Goal: Transaction & Acquisition: Subscribe to service/newsletter

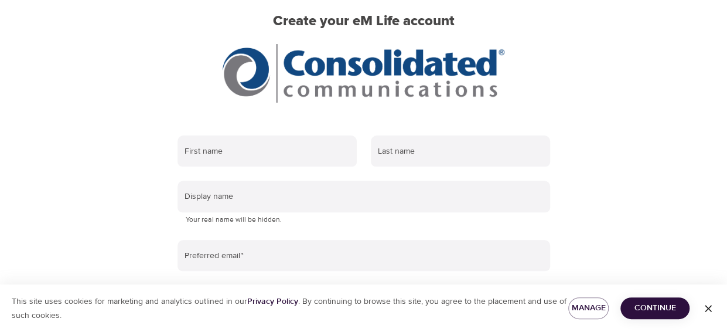
scroll to position [95, 0]
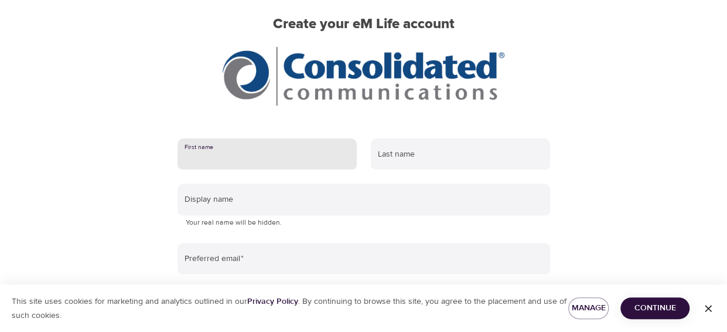
click at [229, 158] on input "text" at bounding box center [266, 154] width 179 height 32
type input "[PERSON_NAME]"
type input "[PERSON_NAME][EMAIL_ADDRESS][PERSON_NAME][DOMAIN_NAME]"
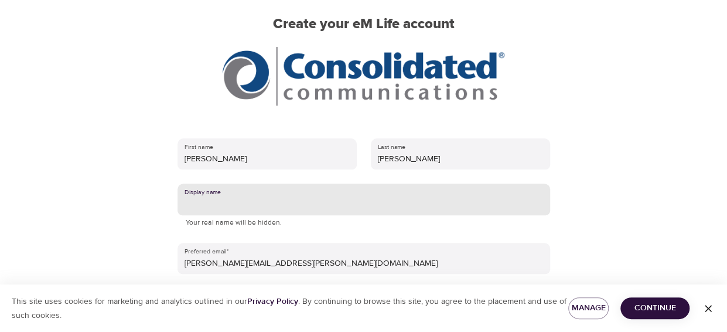
click at [262, 200] on input "text" at bounding box center [363, 199] width 373 height 32
type input "[PERSON_NAME]"
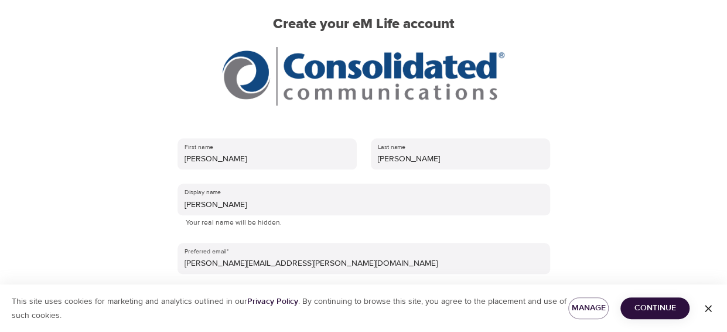
click at [703, 190] on div "User Profile Account Interests Finish Create your eM Life account First name [P…" at bounding box center [363, 71] width 727 height 332
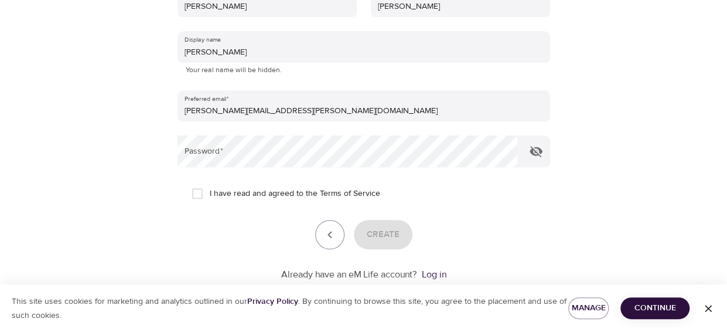
scroll to position [268, 0]
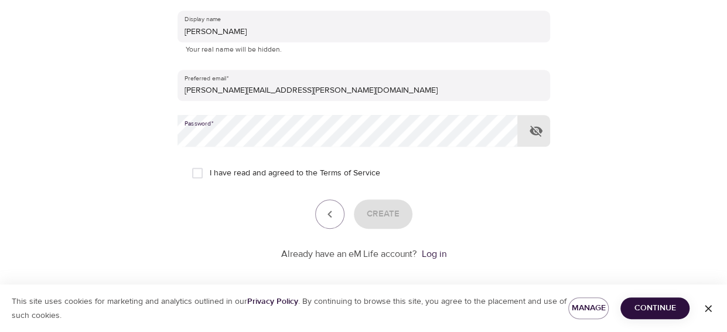
click at [194, 175] on input "I have read and agreed to the Terms of Service" at bounding box center [197, 173] width 25 height 25
checkbox input "true"
click at [400, 216] on button "Create" at bounding box center [383, 213] width 59 height 29
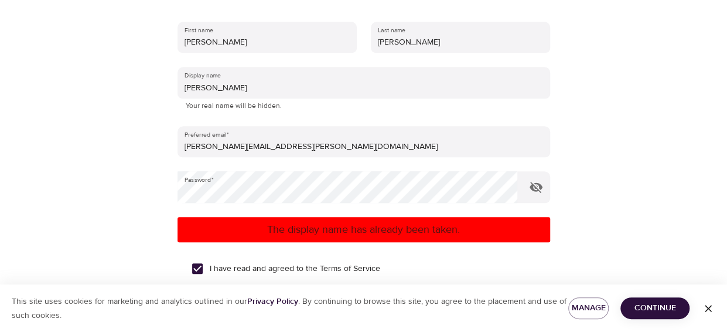
scroll to position [206, 0]
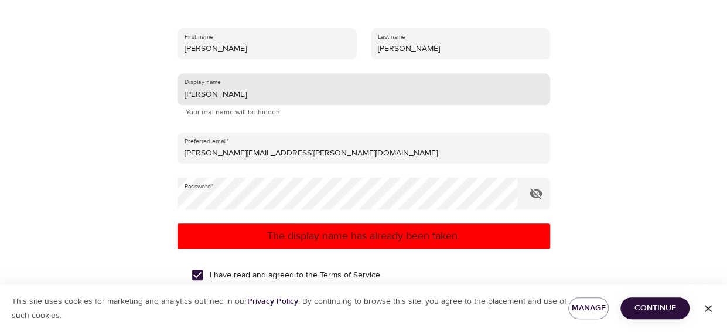
click at [212, 95] on input "[PERSON_NAME]" at bounding box center [363, 89] width 373 height 32
type input "W"
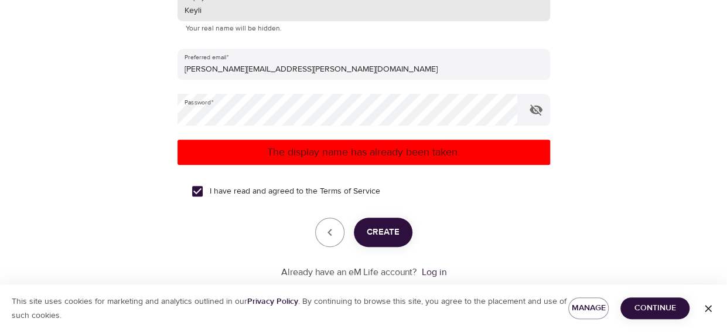
type input "Keyli"
click at [387, 236] on span "Create" at bounding box center [383, 231] width 33 height 15
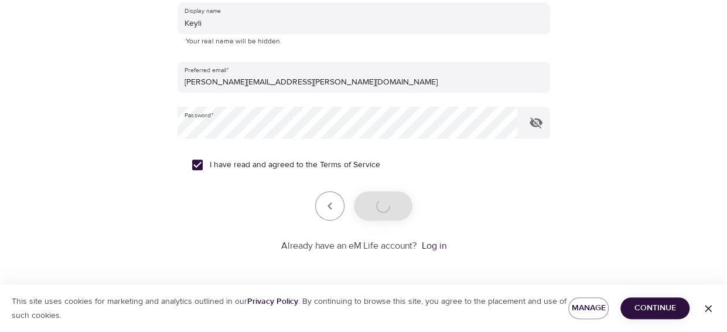
scroll to position [276, 0]
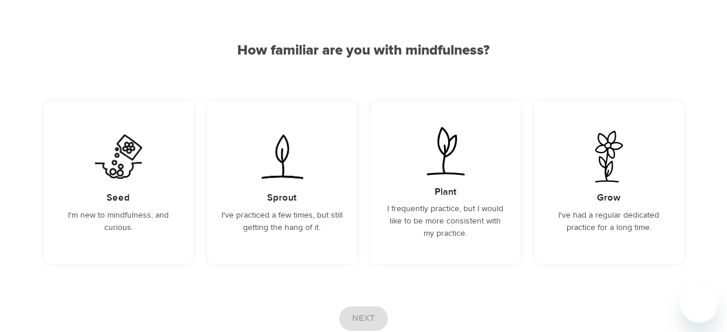
scroll to position [95, 0]
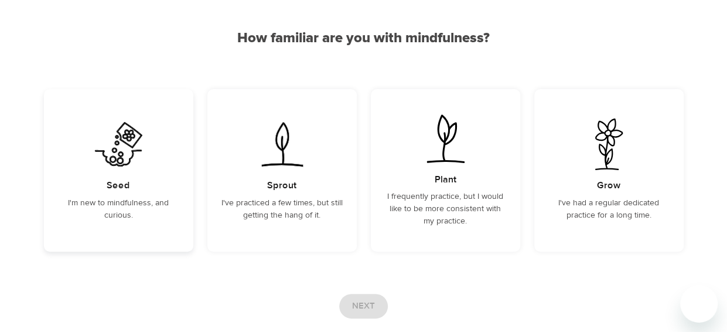
click at [108, 155] on img at bounding box center [118, 144] width 59 height 52
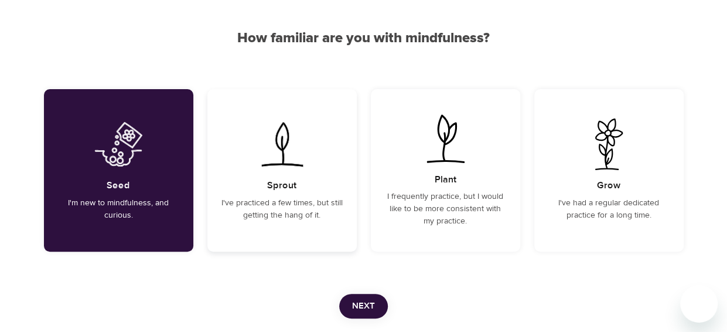
click at [273, 214] on p "I've practiced a few times, but still getting the hang of it." at bounding box center [281, 209] width 121 height 25
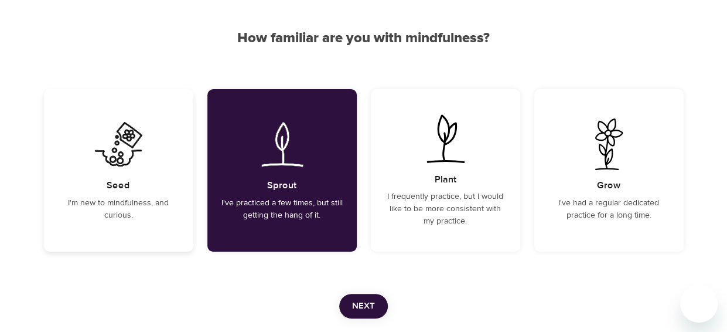
click at [118, 199] on p "I'm new to mindfulness, and curious." at bounding box center [118, 209] width 121 height 25
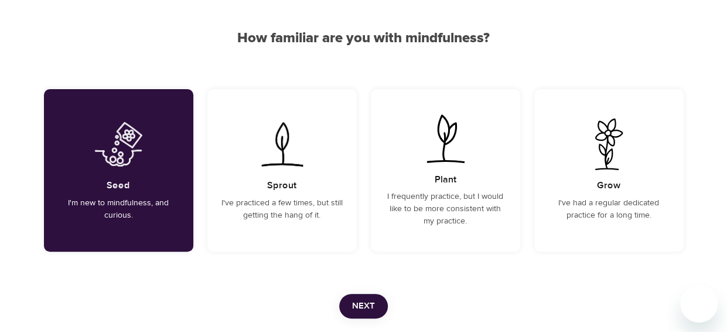
click at [363, 308] on span "Next" at bounding box center [363, 305] width 23 height 15
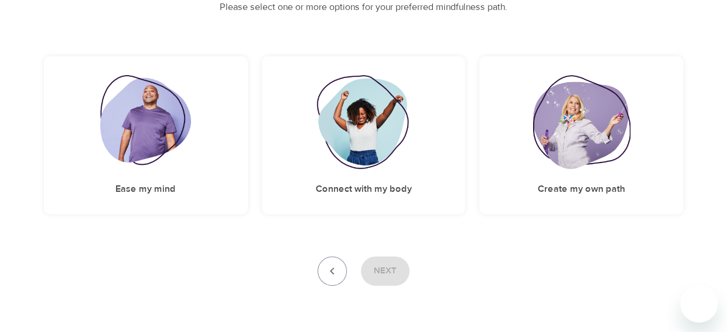
scroll to position [145, 0]
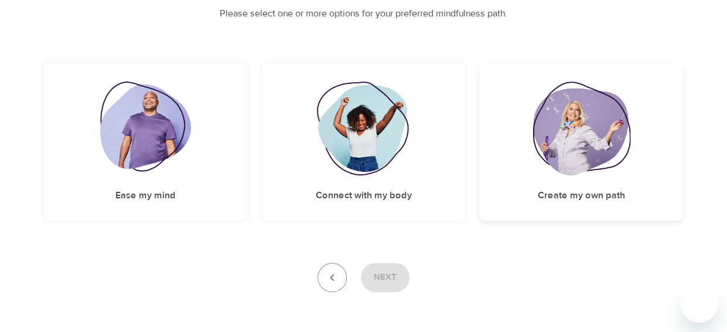
click at [564, 195] on h5 "Create my own path" at bounding box center [581, 195] width 87 height 12
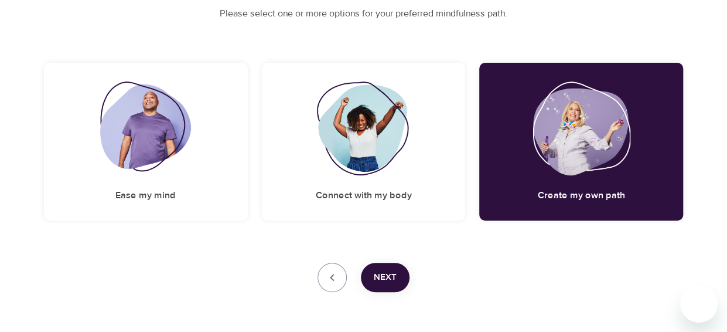
click at [388, 276] on span "Next" at bounding box center [385, 276] width 23 height 15
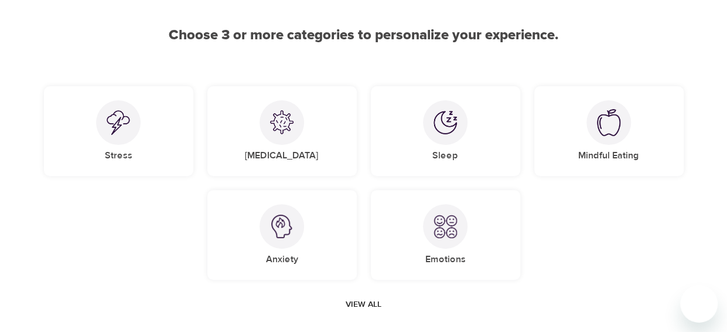
scroll to position [107, 0]
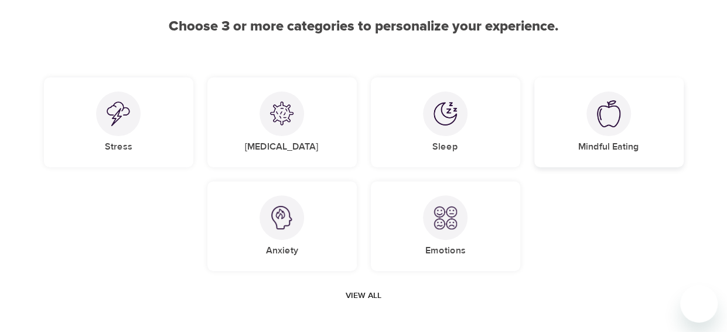
click at [619, 124] on img at bounding box center [608, 113] width 23 height 27
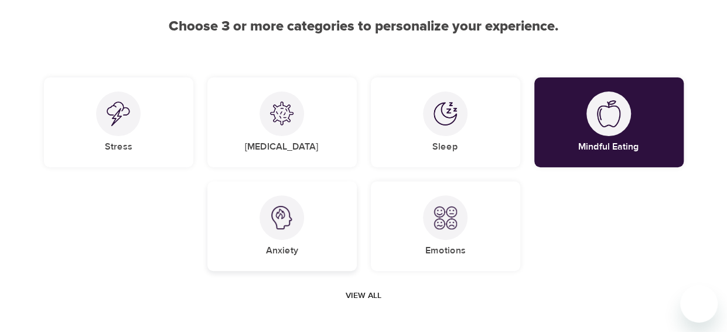
click at [264, 226] on div at bounding box center [282, 217] width 45 height 45
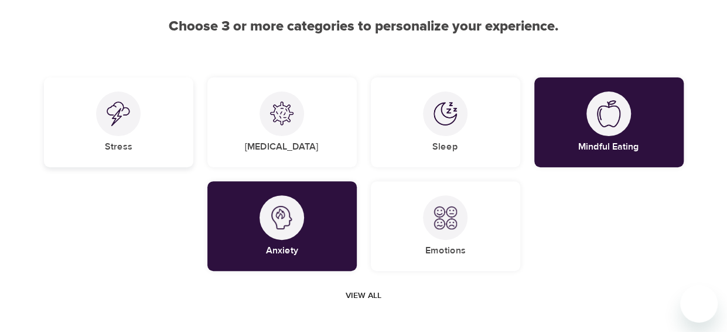
click at [95, 125] on div "Stress" at bounding box center [118, 122] width 149 height 90
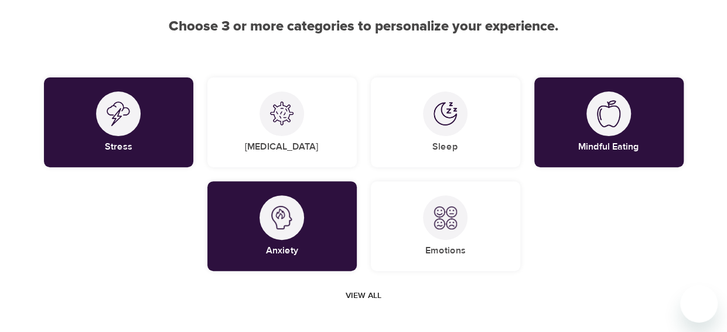
click at [368, 295] on span "View all" at bounding box center [364, 295] width 36 height 15
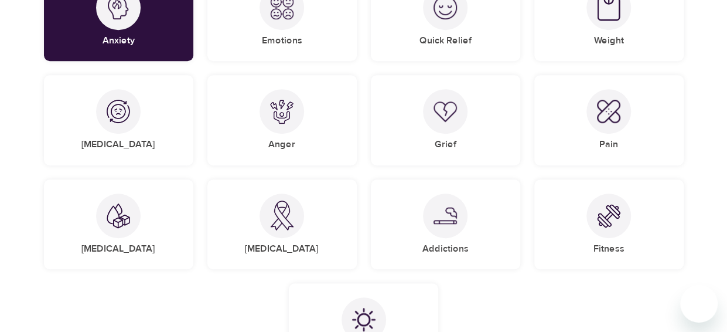
scroll to position [318, 0]
click at [626, 224] on div at bounding box center [608, 215] width 45 height 45
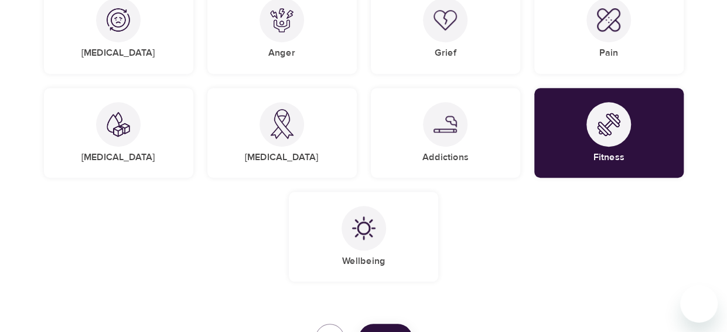
scroll to position [408, 0]
click at [311, 162] on div "[MEDICAL_DATA]" at bounding box center [281, 133] width 149 height 90
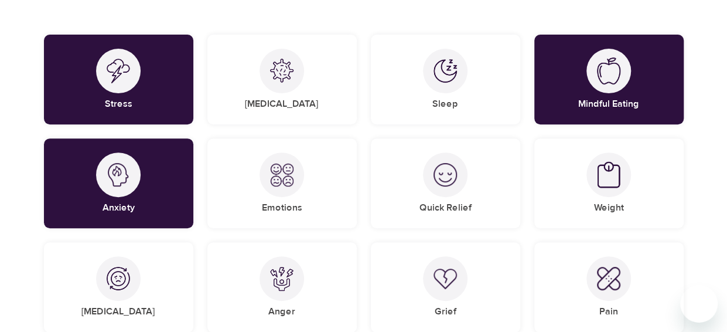
scroll to position [145, 0]
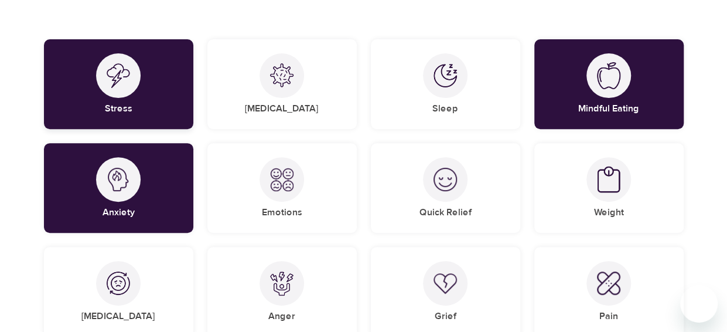
click at [117, 100] on div "Stress" at bounding box center [118, 84] width 149 height 90
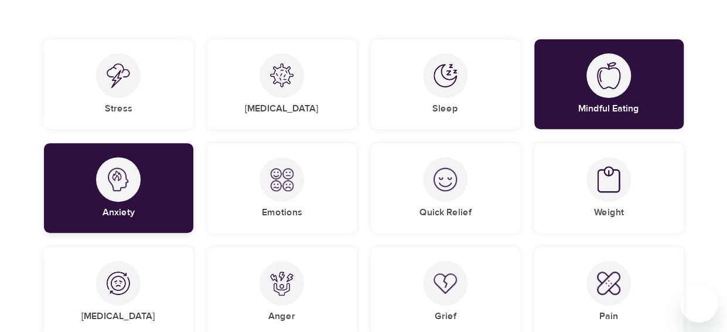
click at [106, 203] on div "Anxiety" at bounding box center [118, 188] width 149 height 90
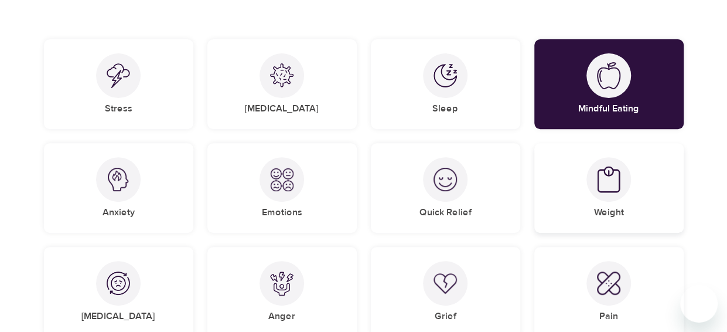
click at [596, 193] on div at bounding box center [608, 179] width 45 height 45
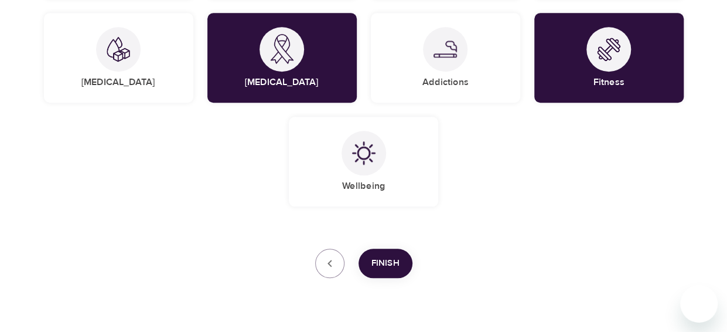
scroll to position [506, 0]
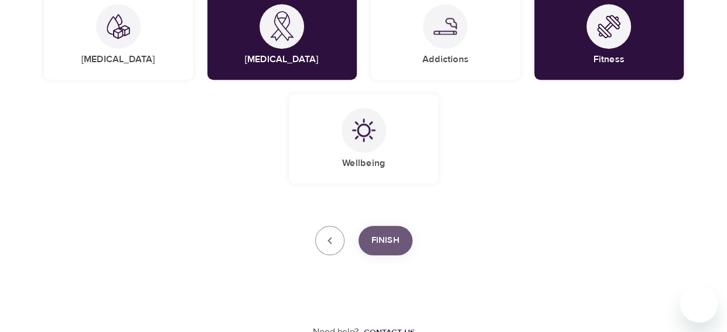
click at [383, 242] on span "Finish" at bounding box center [385, 240] width 28 height 15
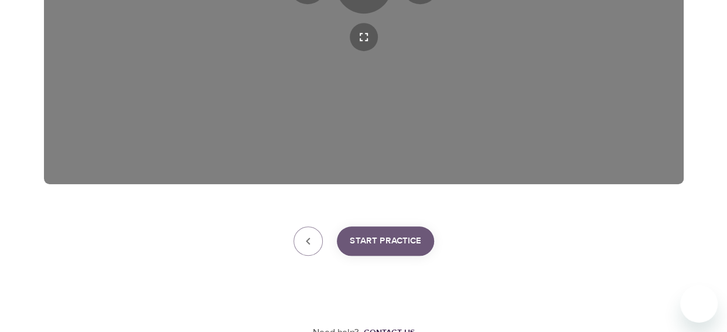
click at [399, 235] on span "Start Practice" at bounding box center [385, 240] width 71 height 15
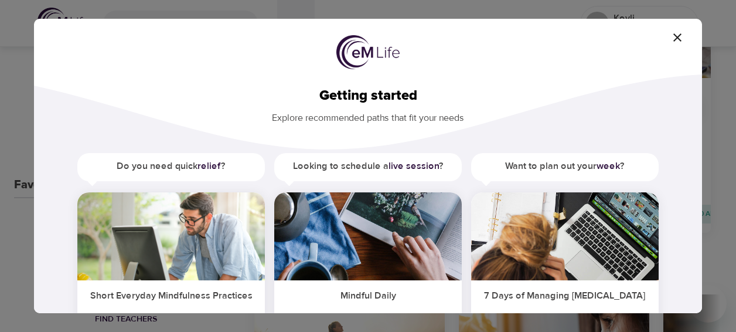
click at [705, 119] on div "Getting started Explore recommended paths that fit your needs Do you need quick…" at bounding box center [368, 166] width 736 height 332
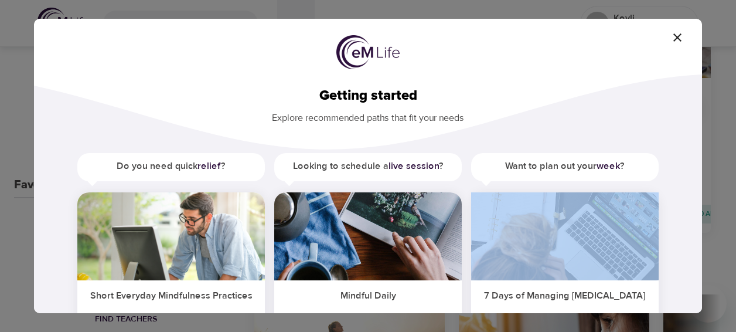
drag, startPoint x: 687, startPoint y: 141, endPoint x: 691, endPoint y: 236, distance: 95.0
click at [691, 236] on div "Getting started Explore recommended paths that fit your needs Do you need quick…" at bounding box center [368, 216] width 668 height 294
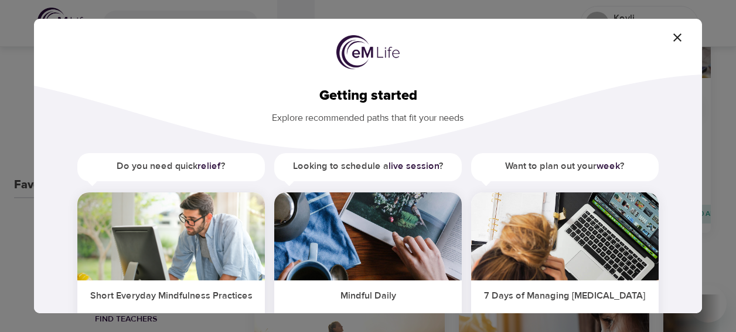
drag, startPoint x: 553, startPoint y: 24, endPoint x: 538, endPoint y: 14, distance: 18.2
click at [538, 14] on div "Getting started Explore recommended paths that fit your needs Do you need quick…" at bounding box center [368, 166] width 736 height 332
click at [178, 293] on h5 "Short Everyday Mindfulness Practices" at bounding box center [170, 294] width 187 height 29
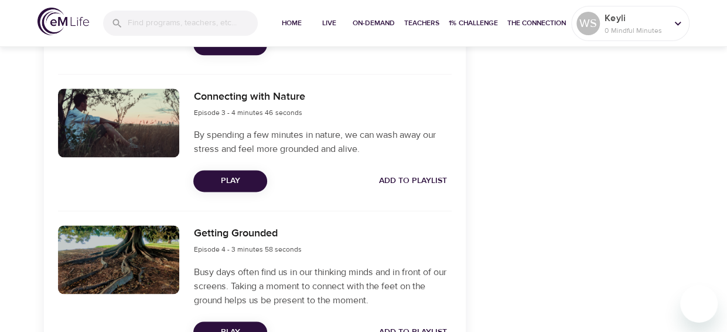
scroll to position [692, 0]
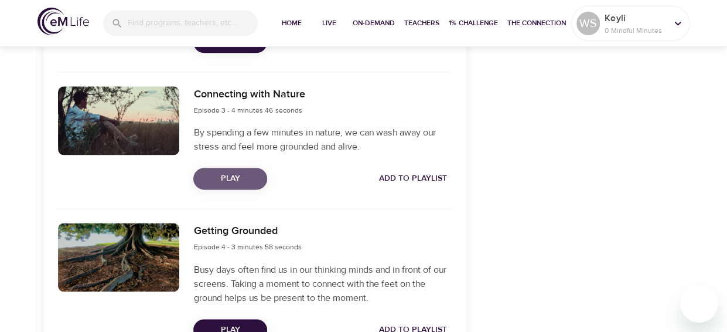
click at [251, 173] on span "Play" at bounding box center [230, 178] width 55 height 15
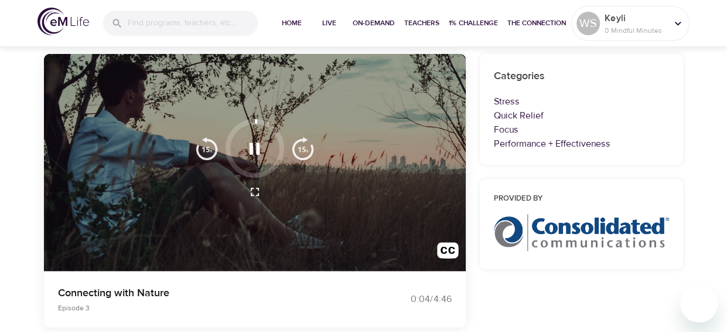
scroll to position [93, 0]
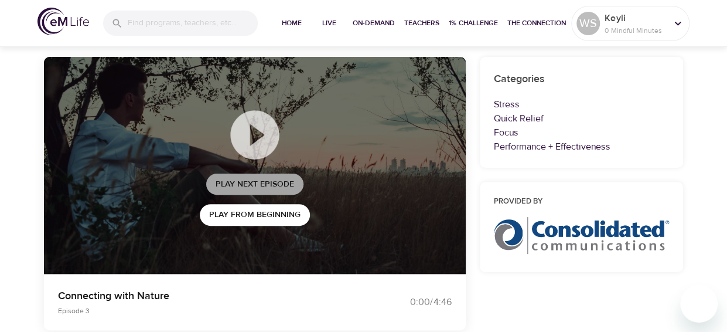
click at [258, 183] on span "Play Next Episode" at bounding box center [255, 184] width 78 height 15
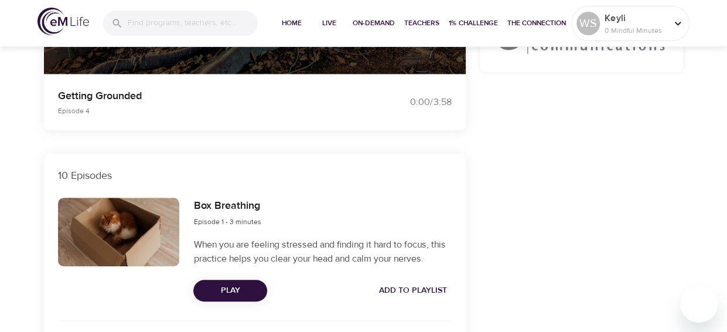
scroll to position [301, 0]
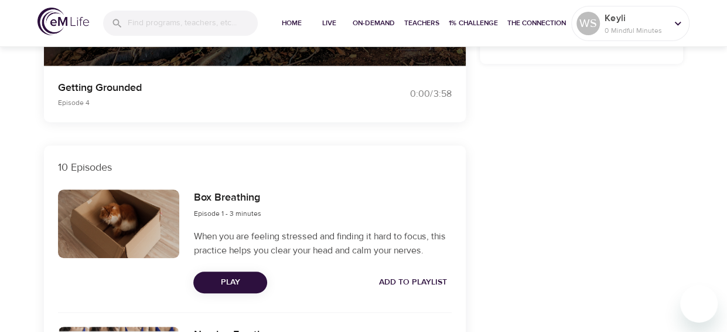
click at [233, 282] on span "Play" at bounding box center [230, 282] width 55 height 15
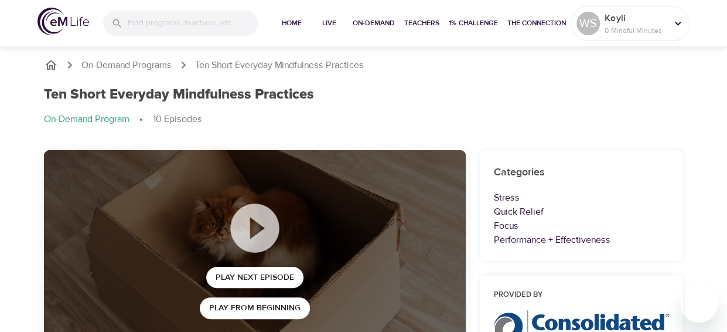
scroll to position [57, 0]
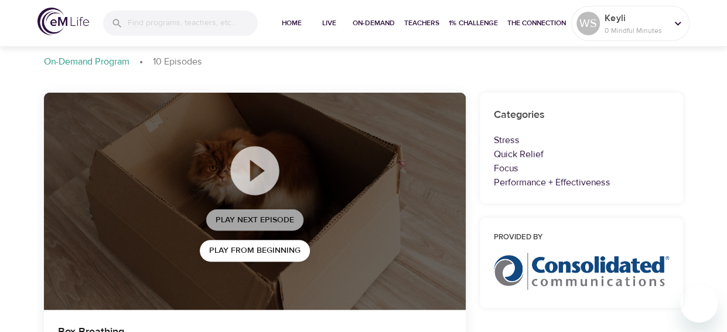
click at [245, 215] on span "Play Next Episode" at bounding box center [255, 220] width 78 height 15
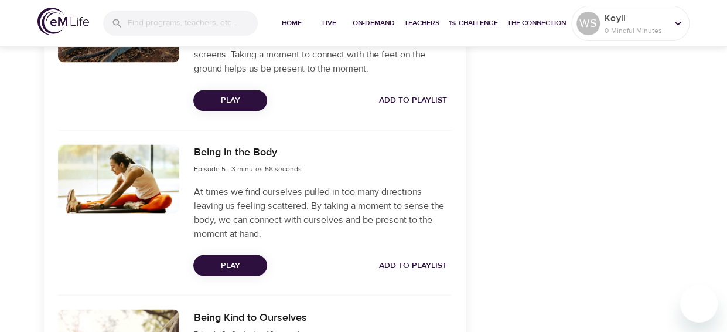
scroll to position [929, 0]
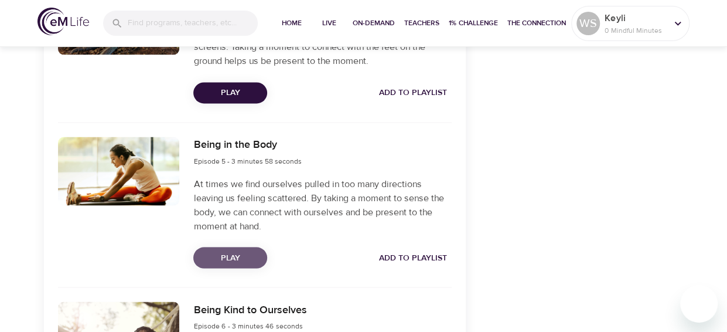
click at [243, 261] on span "Play" at bounding box center [230, 257] width 55 height 15
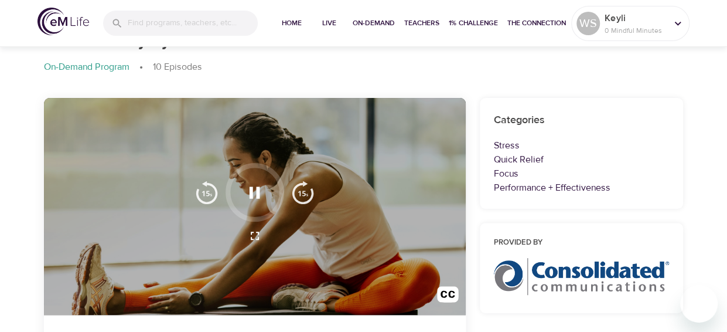
scroll to position [0, 0]
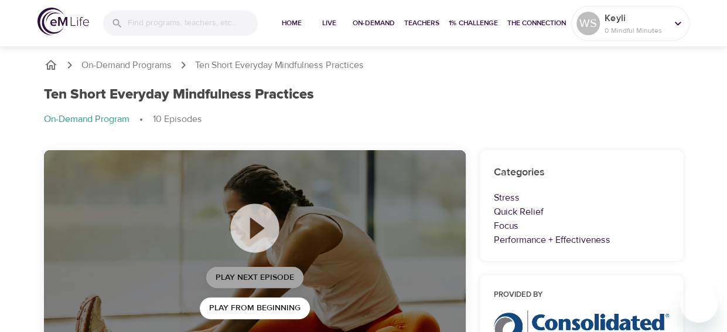
click at [255, 274] on span "Play Next Episode" at bounding box center [255, 277] width 78 height 15
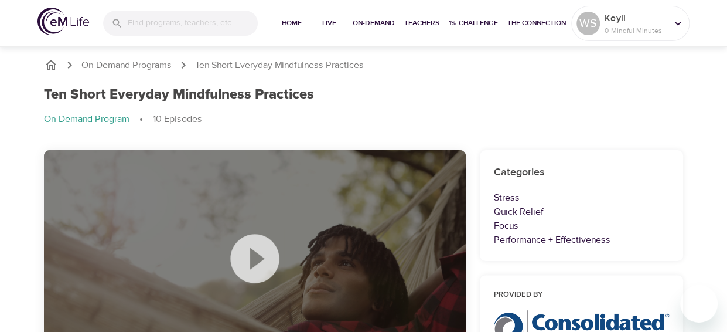
click at [588, 301] on div "Provided by" at bounding box center [582, 320] width 204 height 90
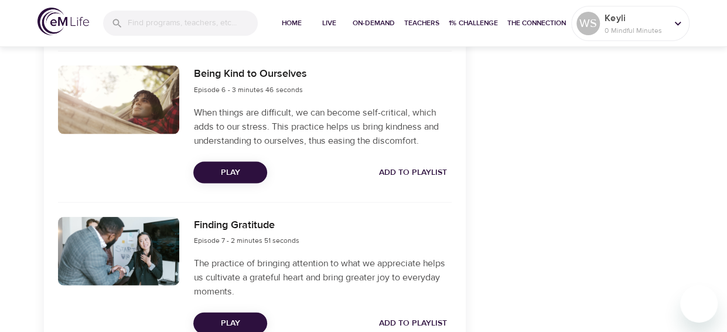
scroll to position [1149, 0]
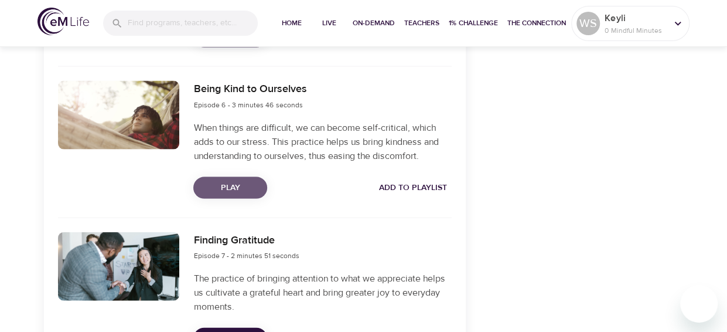
click at [212, 190] on span "Play" at bounding box center [230, 187] width 55 height 15
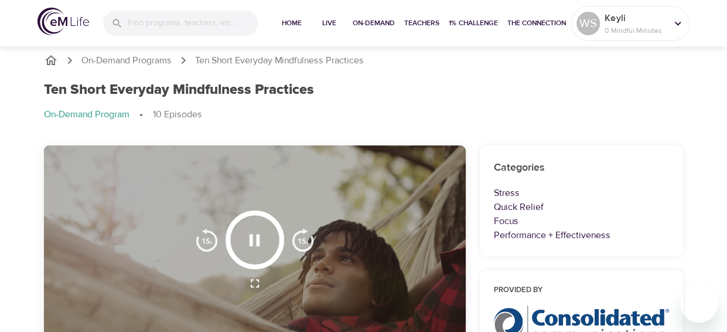
scroll to position [0, 0]
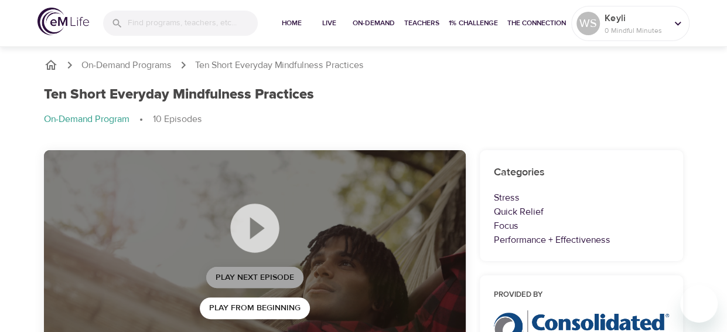
click at [258, 275] on span "Play Next Episode" at bounding box center [255, 277] width 78 height 15
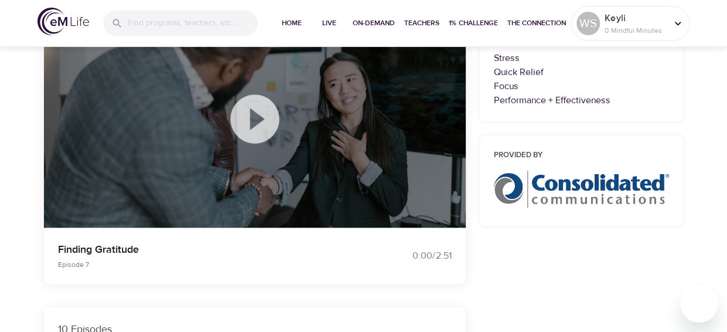
scroll to position [137, 0]
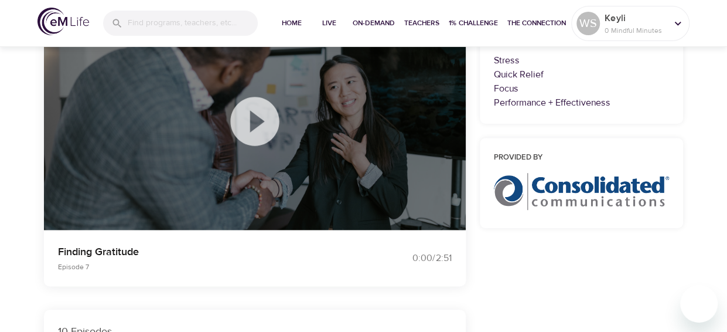
click at [262, 124] on icon at bounding box center [254, 121] width 49 height 49
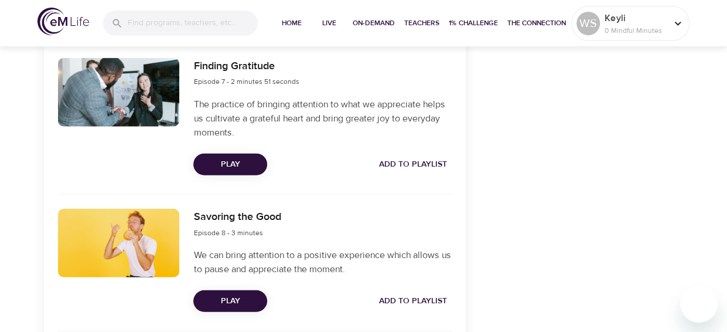
scroll to position [1333, 0]
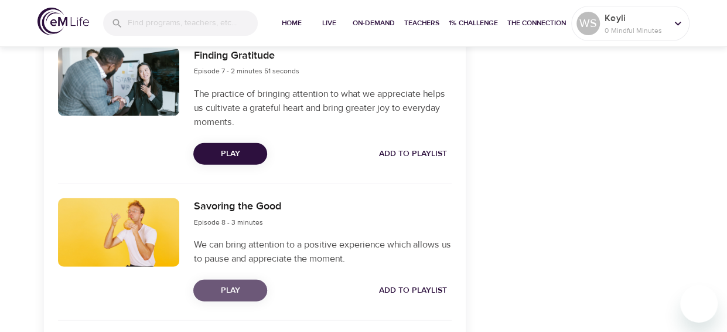
click at [237, 286] on span "Play" at bounding box center [230, 290] width 55 height 15
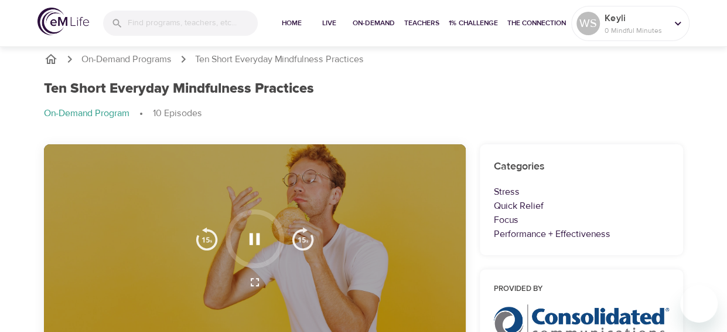
scroll to position [0, 0]
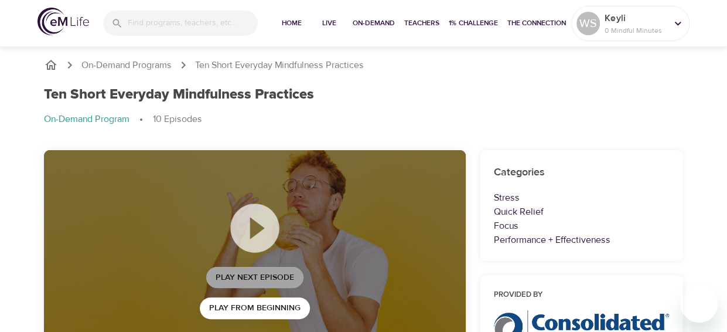
click at [252, 279] on span "Play Next Episode" at bounding box center [255, 277] width 78 height 15
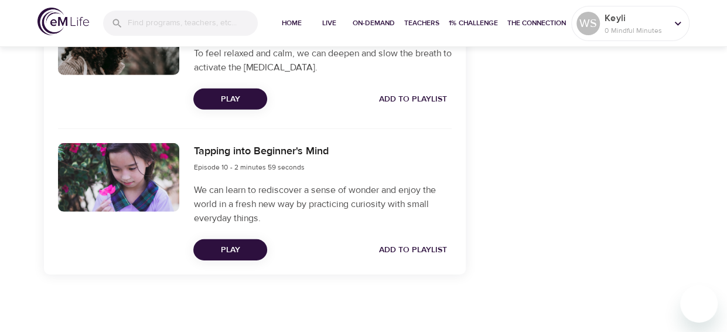
scroll to position [1663, 0]
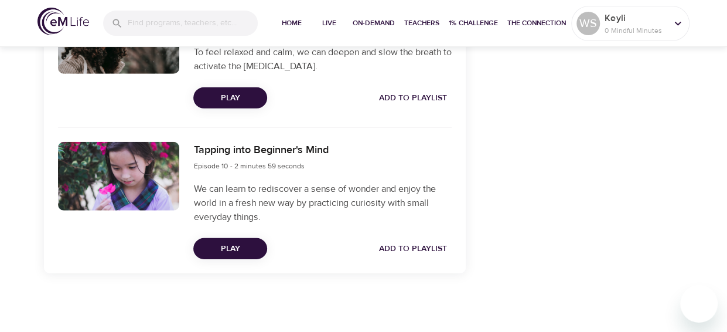
click at [231, 250] on span "Play" at bounding box center [230, 248] width 55 height 15
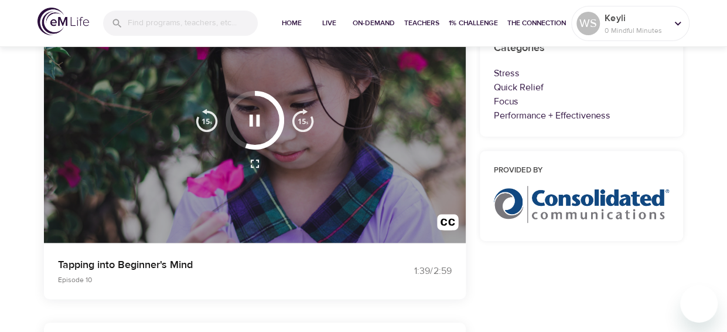
scroll to position [104, 0]
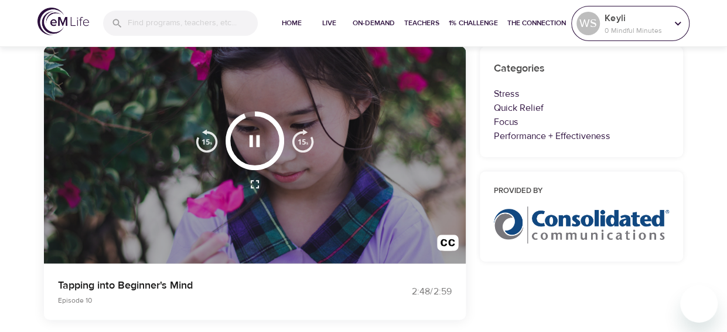
click at [678, 25] on icon at bounding box center [678, 23] width 6 height 4
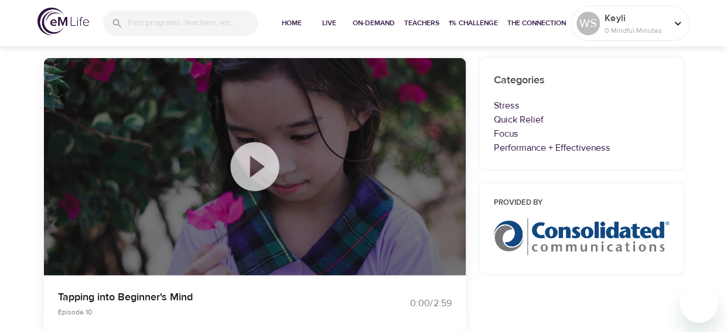
scroll to position [82, 0]
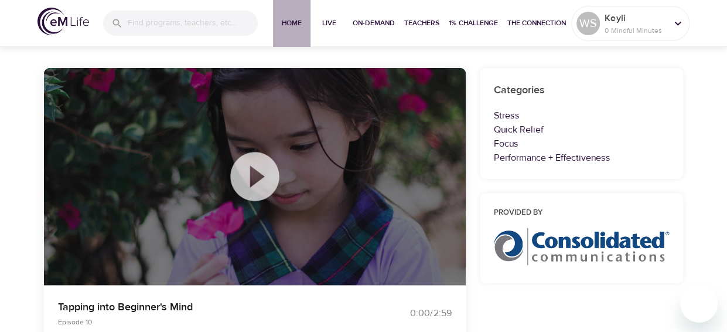
click at [295, 24] on span "Home" at bounding box center [292, 23] width 28 height 12
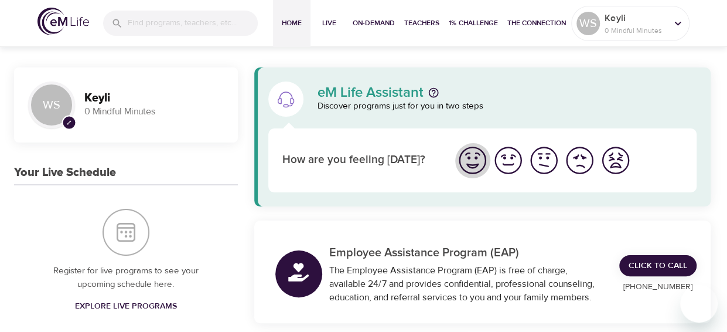
click at [476, 162] on img "I'm feeling great" at bounding box center [472, 160] width 32 height 32
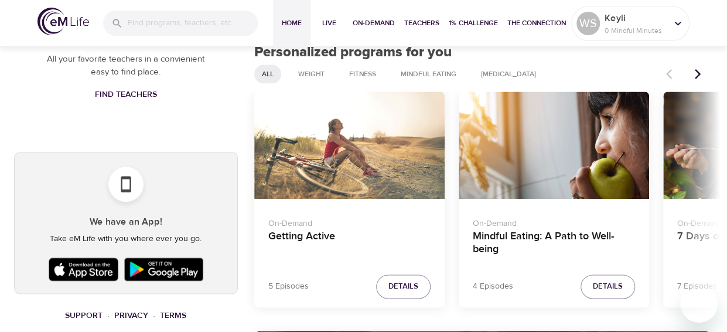
scroll to position [605, 0]
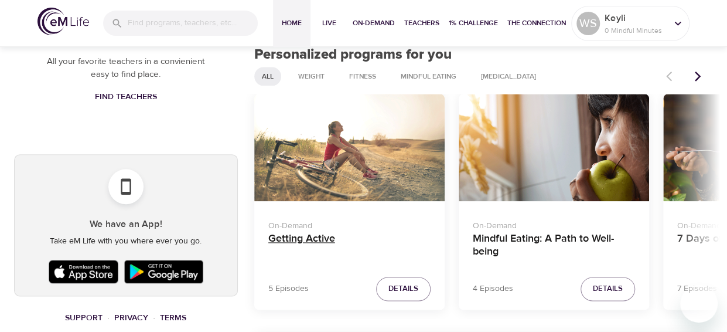
click at [299, 253] on h4 "Getting Active" at bounding box center [349, 246] width 162 height 28
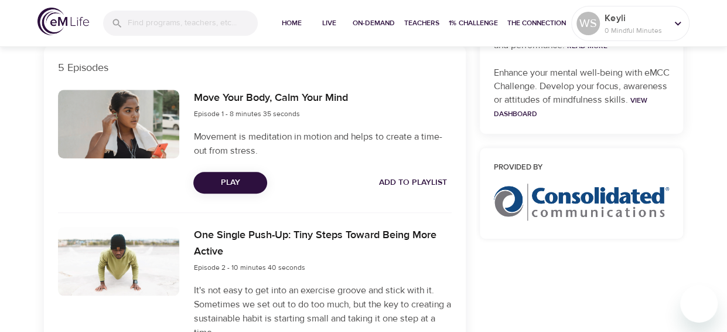
scroll to position [365, 0]
